Goal: Task Accomplishment & Management: Use online tool/utility

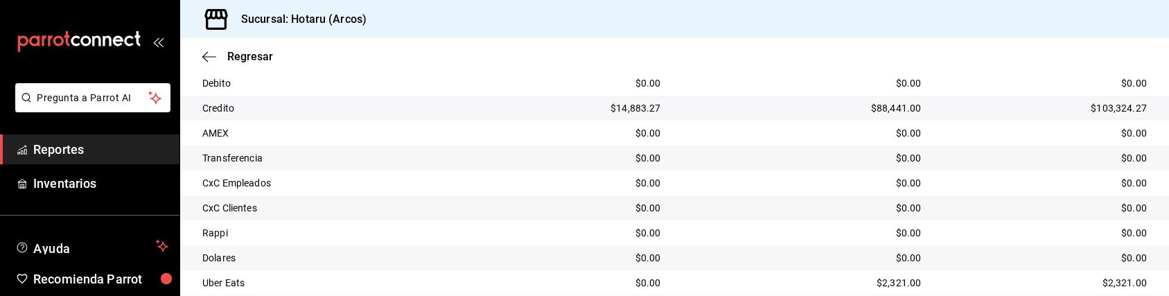
scroll to position [391, 0]
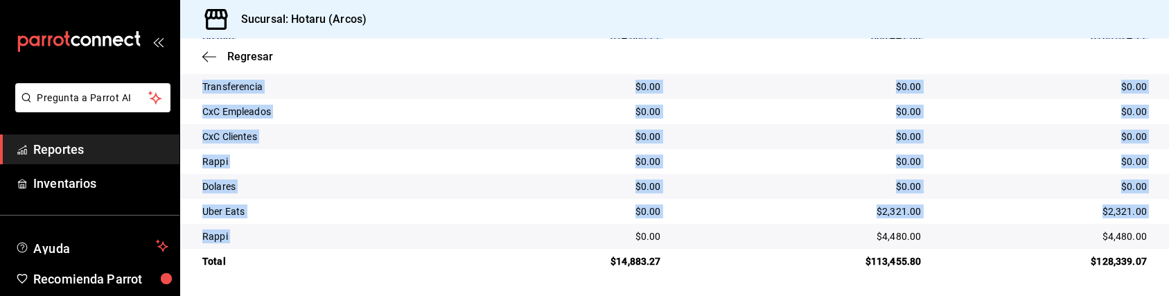
drag, startPoint x: 536, startPoint y: 17, endPoint x: 527, endPoint y: 240, distance: 223.3
click at [527, 240] on div "Sucursal: Hotaru (Arcos) Regresar Pagos Fecha [DATE] [DATE] - [DATE] [DATE] Hor…" at bounding box center [674, 148] width 989 height 296
click at [776, 216] on div "$2,321.00" at bounding box center [802, 211] width 238 height 14
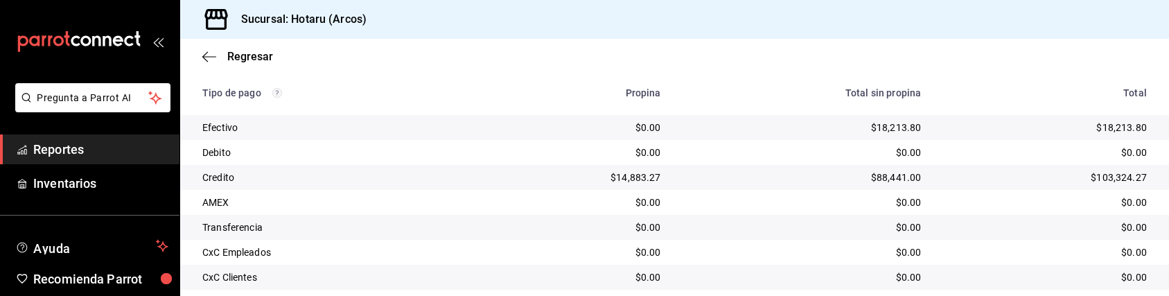
scroll to position [244, 0]
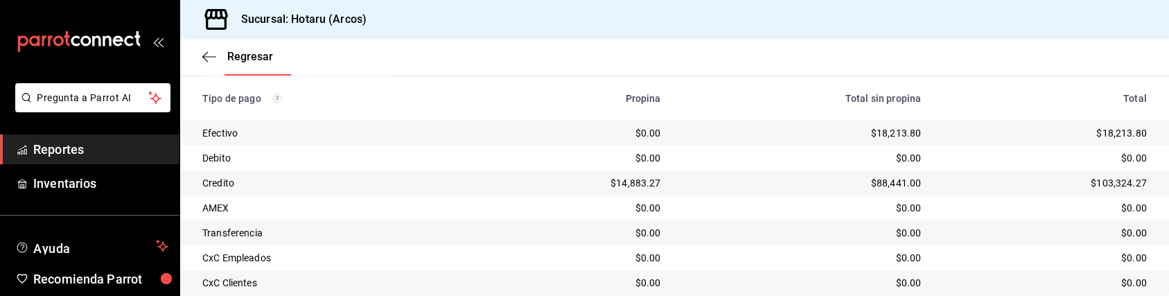
click at [618, 136] on div "$0.00" at bounding box center [575, 133] width 170 height 14
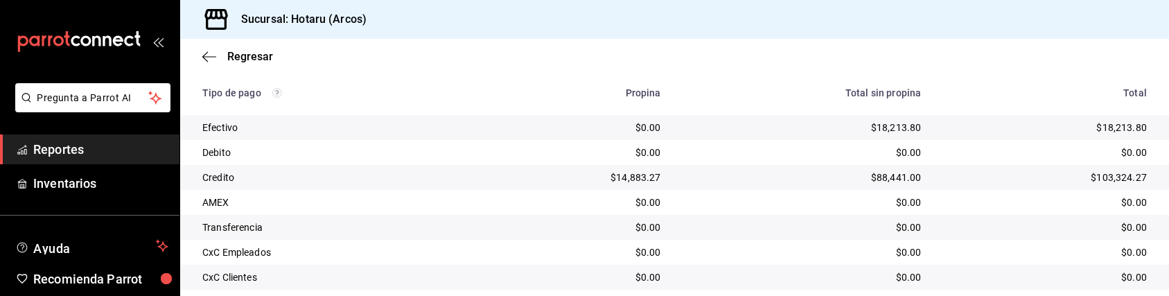
scroll to position [249, 0]
click at [856, 148] on div "$0.00" at bounding box center [802, 153] width 238 height 14
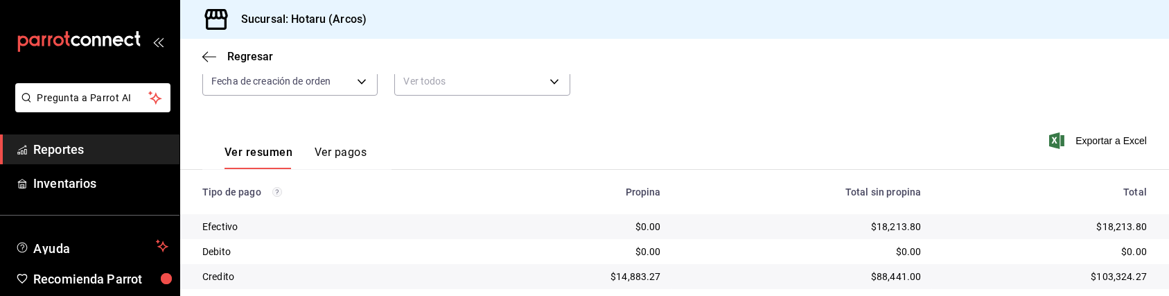
scroll to position [150, 0]
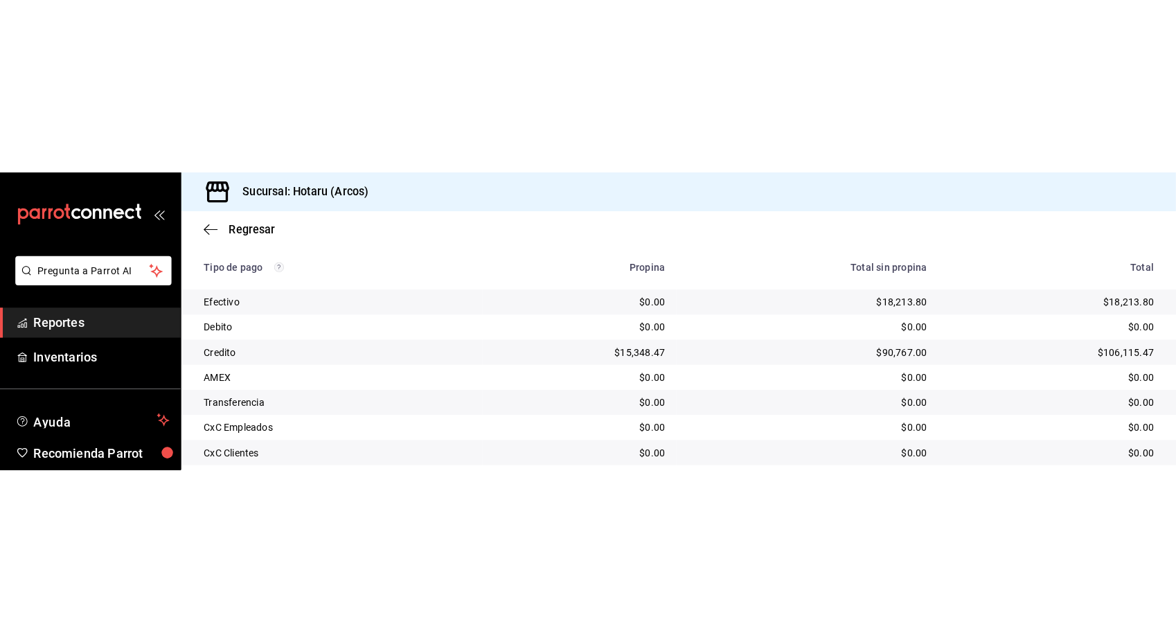
scroll to position [249, 0]
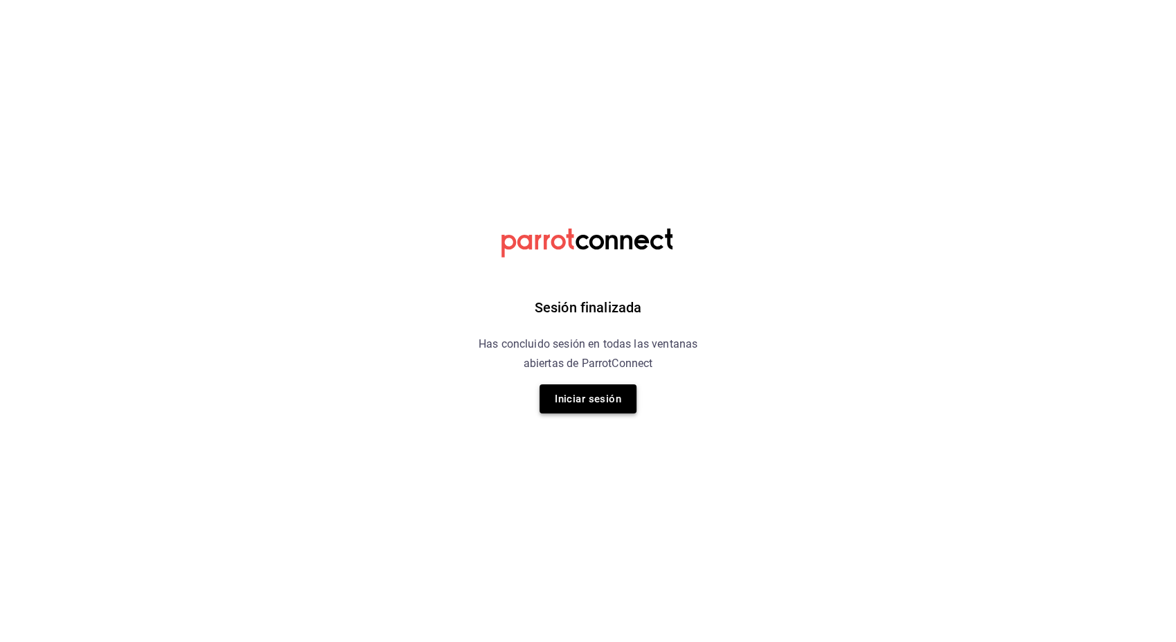
click at [569, 295] on button "Iniciar sesión" at bounding box center [588, 398] width 97 height 29
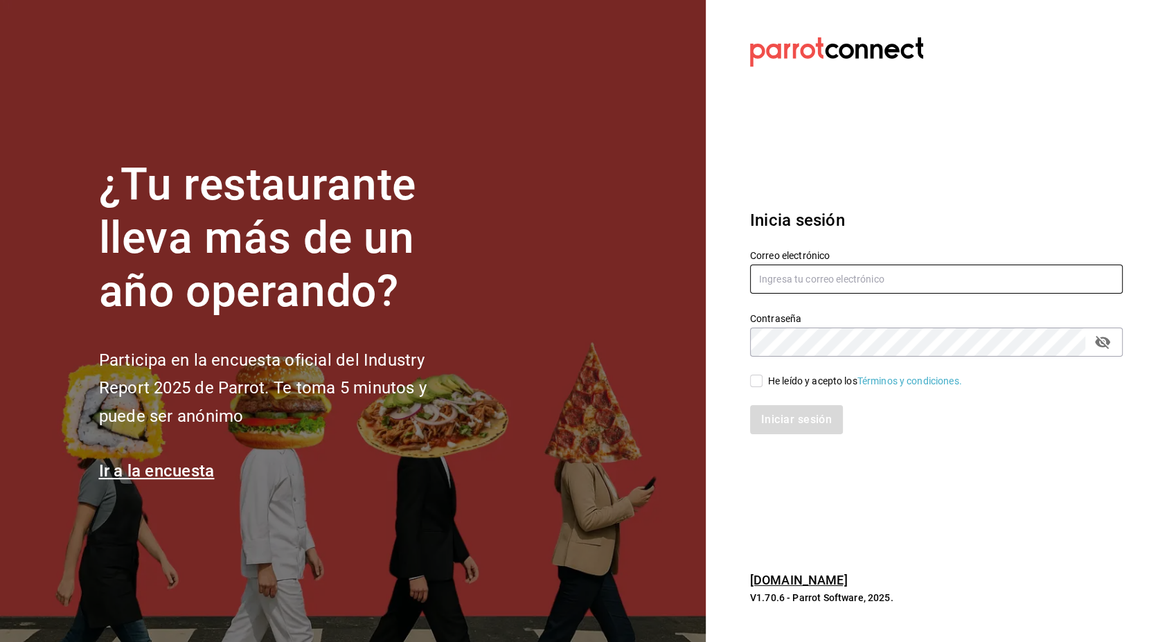
type input "hotaru.arcos@grupocosteno.com"
click at [763, 295] on span "He leído y acepto los Términos y condiciones." at bounding box center [863, 381] width 200 height 15
click at [763, 295] on input "He leído y acepto los Términos y condiciones." at bounding box center [756, 381] width 12 height 12
checkbox input "true"
click at [781, 295] on button "Iniciar sesión" at bounding box center [797, 419] width 94 height 29
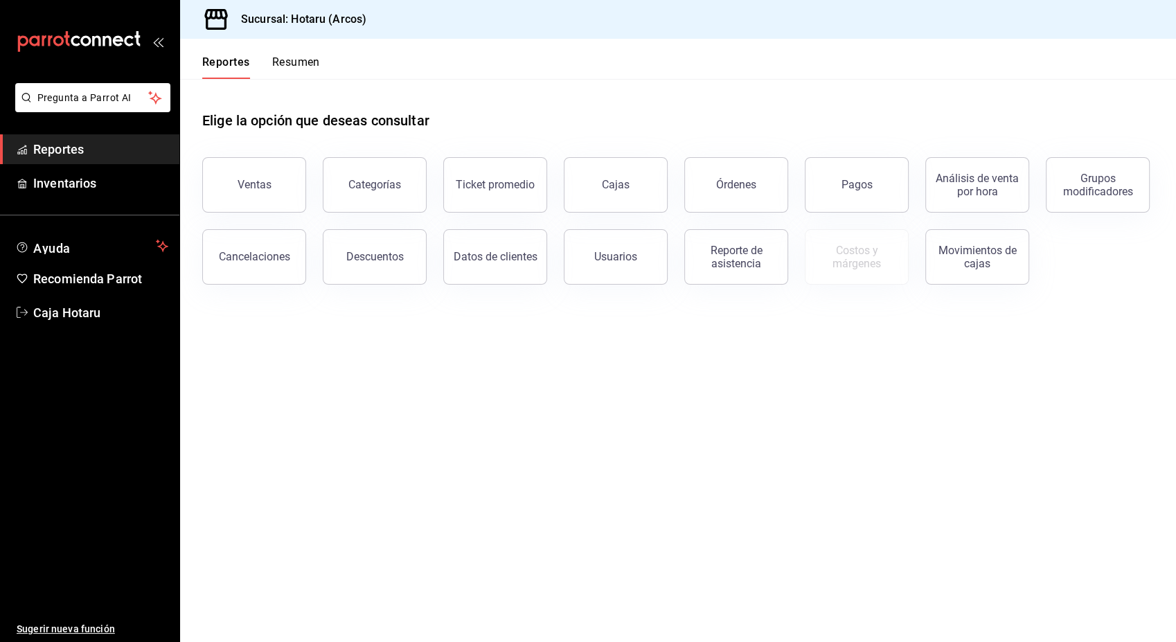
click at [75, 152] on span "Reportes" at bounding box center [100, 149] width 135 height 19
click at [249, 202] on button "Ventas" at bounding box center [254, 184] width 104 height 55
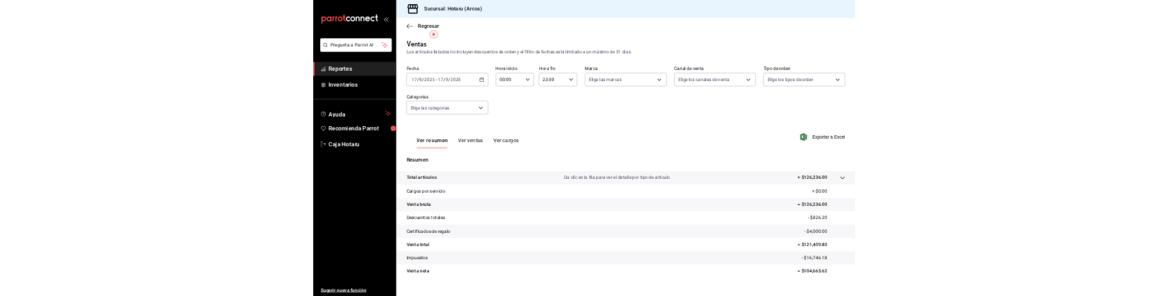
scroll to position [22, 0]
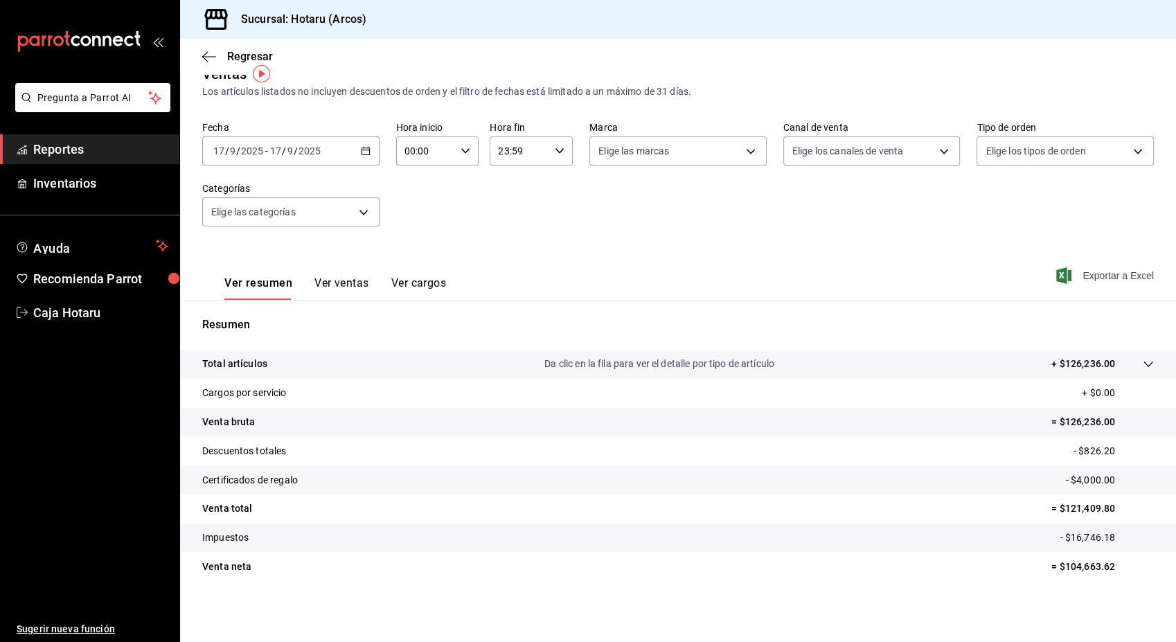
click at [1099, 269] on span "Exportar a Excel" at bounding box center [1106, 275] width 95 height 17
click at [1131, 363] on div at bounding box center [1134, 364] width 39 height 15
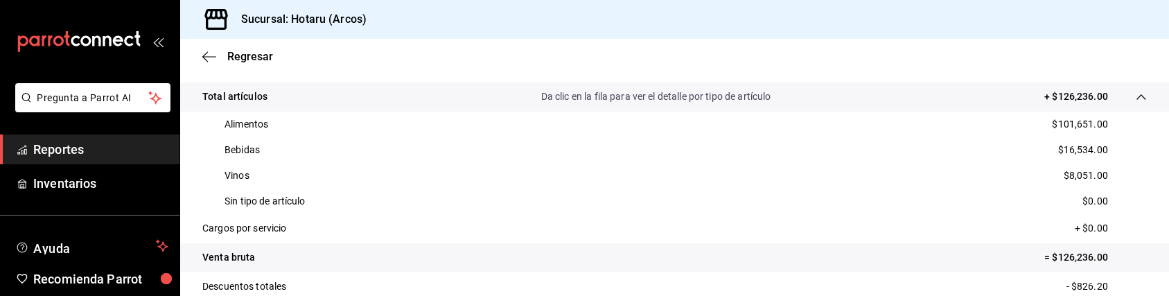
scroll to position [290, 0]
drag, startPoint x: 1047, startPoint y: 123, endPoint x: 1097, endPoint y: 123, distance: 49.9
click at [1097, 123] on div "Alimentos $101,651.00" at bounding box center [674, 124] width 944 height 26
copy p "101,651.00"
click at [1067, 115] on div "Alimentos $101,651.00" at bounding box center [674, 124] width 944 height 26
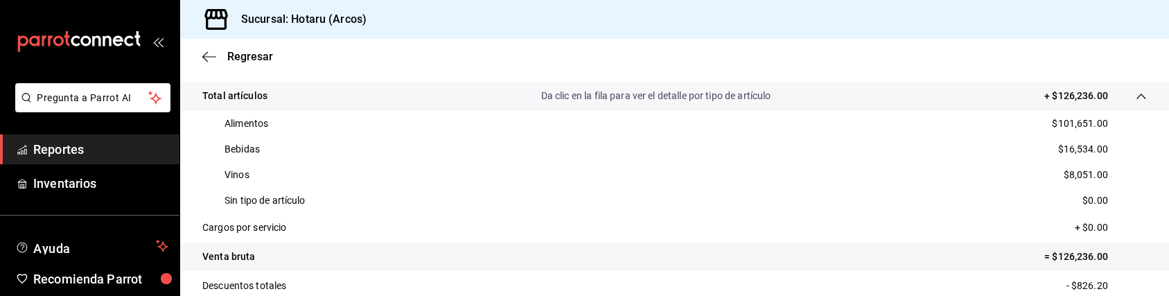
click at [1067, 115] on div "Alimentos $101,651.00" at bounding box center [674, 124] width 944 height 26
drag, startPoint x: 1046, startPoint y: 117, endPoint x: 1108, endPoint y: 121, distance: 62.4
click at [1108, 121] on div "Alimentos $101,651.00" at bounding box center [674, 124] width 944 height 26
copy p "101,651.00"
click at [1058, 149] on p "$16,534.00" at bounding box center [1083, 149] width 50 height 15
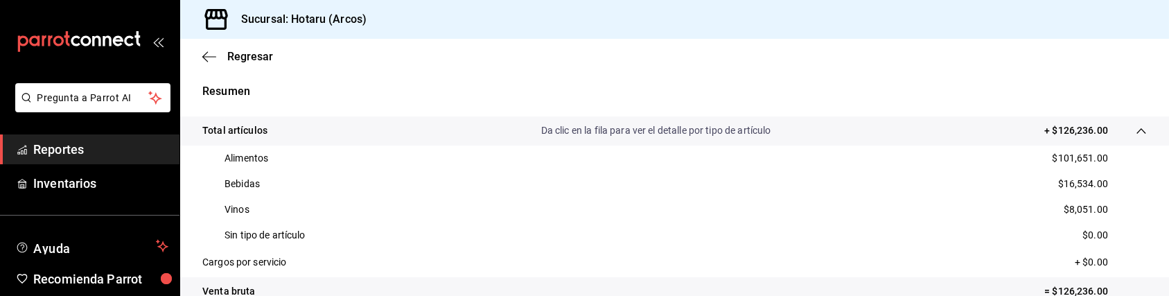
scroll to position [257, 0]
click at [77, 154] on span "Reportes" at bounding box center [100, 149] width 135 height 19
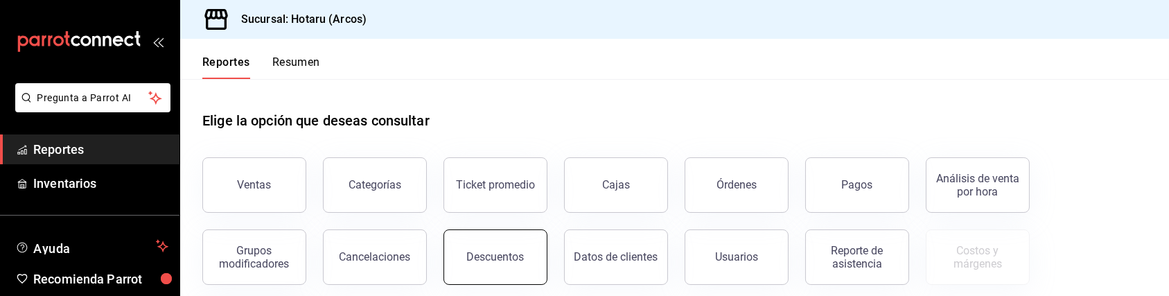
click at [475, 242] on button "Descuentos" at bounding box center [495, 256] width 104 height 55
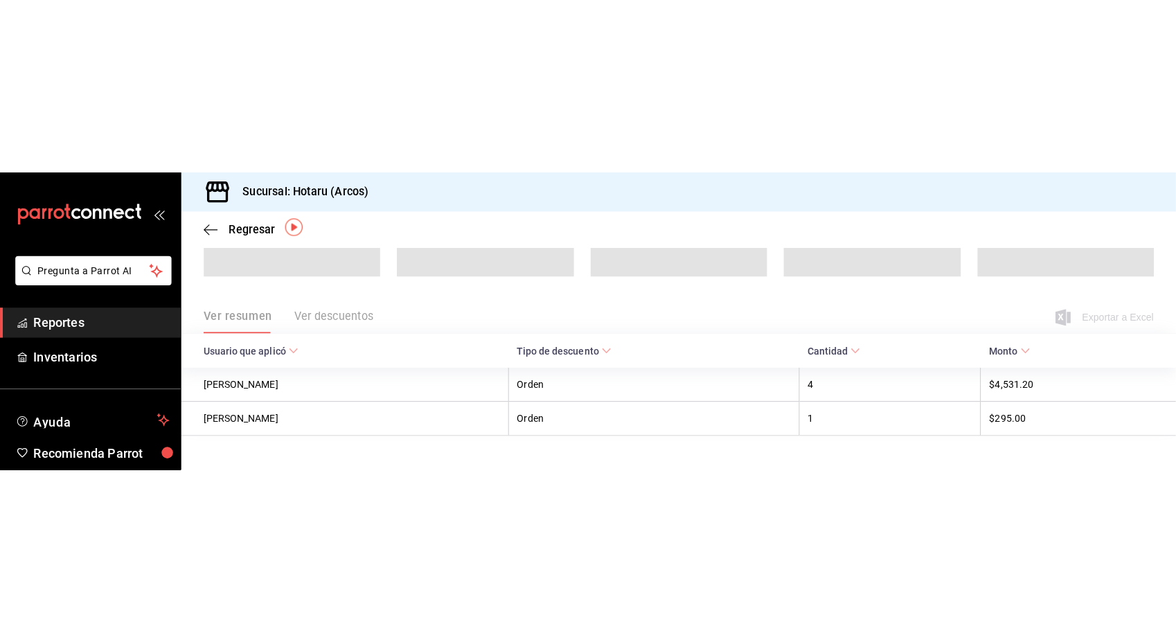
scroll to position [79, 0]
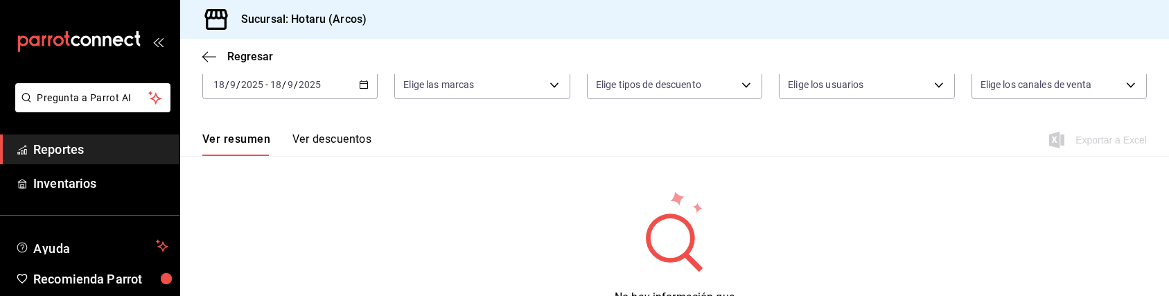
click at [364, 87] on icon "button" at bounding box center [364, 85] width 10 height 10
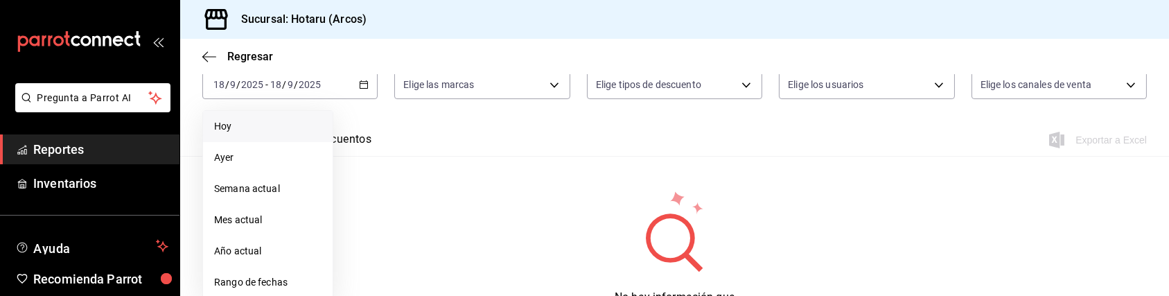
click at [289, 121] on span "Hoy" at bounding box center [267, 126] width 107 height 15
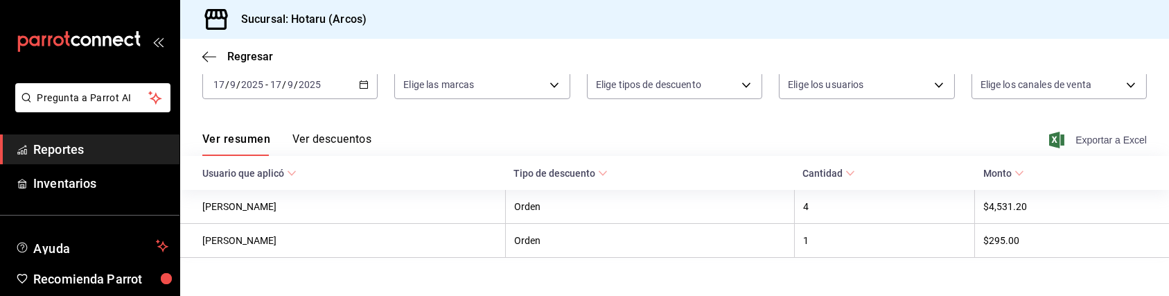
click at [1071, 136] on span "Exportar a Excel" at bounding box center [1099, 140] width 95 height 17
